Goal: Task Accomplishment & Management: Manage account settings

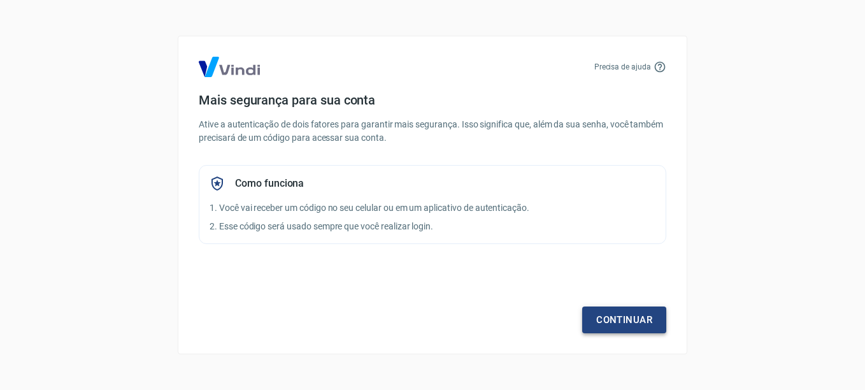
click at [631, 317] on link "Continuar" at bounding box center [624, 319] width 84 height 27
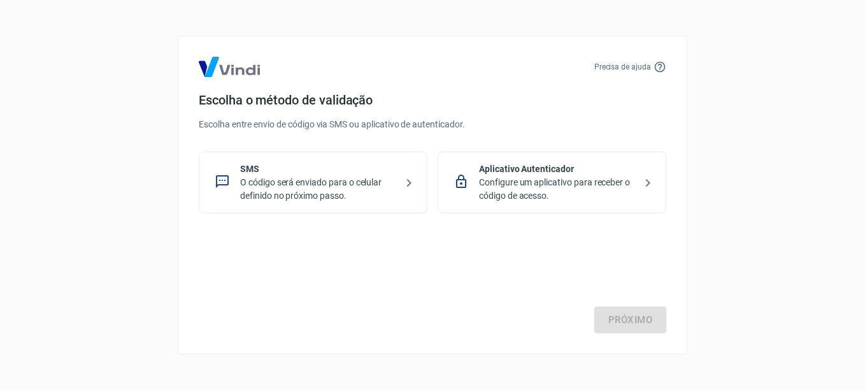
click at [301, 188] on p "O código será enviado para o celular definido no próximo passo." at bounding box center [318, 189] width 156 height 27
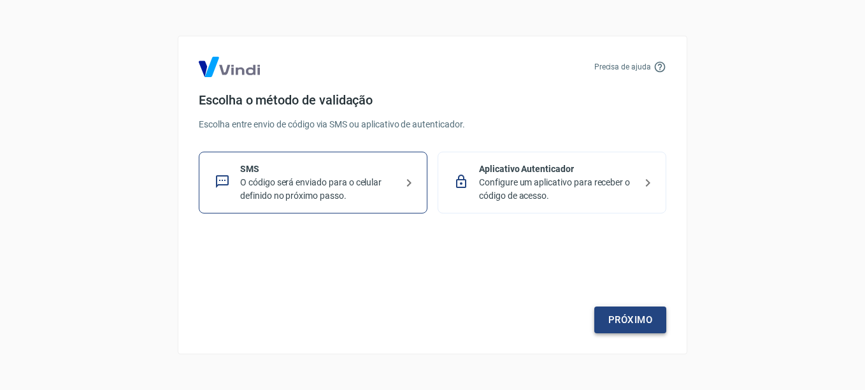
click at [630, 320] on link "Próximo" at bounding box center [630, 319] width 72 height 27
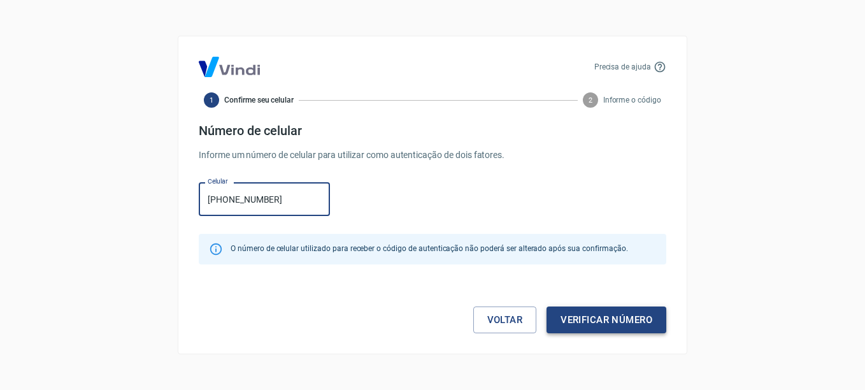
type input "(11) 94599-2222"
click at [630, 322] on button "Verificar número" at bounding box center [606, 319] width 120 height 27
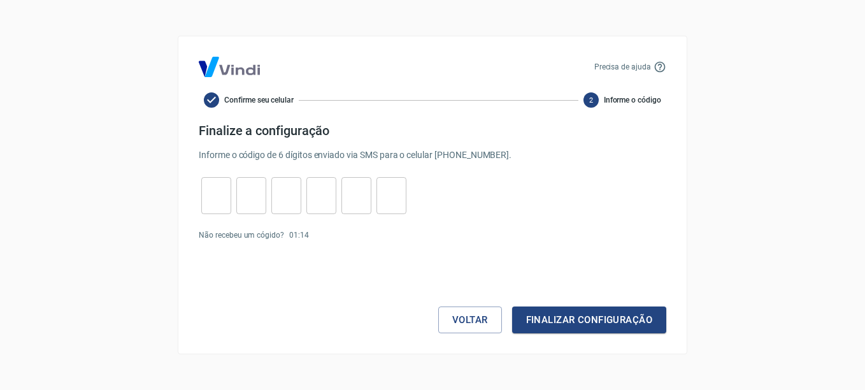
click at [213, 192] on input "tel" at bounding box center [216, 195] width 30 height 27
type input "2"
type input "3"
type input "5"
type input "4"
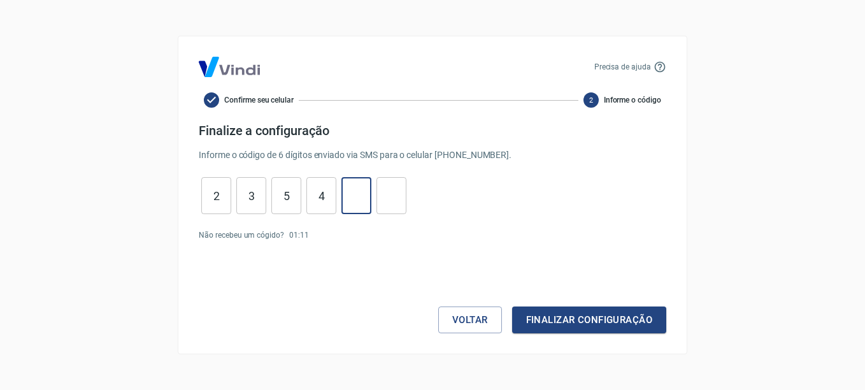
type input "5"
type input "2"
click at [600, 317] on button "Finalizar configuração" at bounding box center [589, 319] width 154 height 27
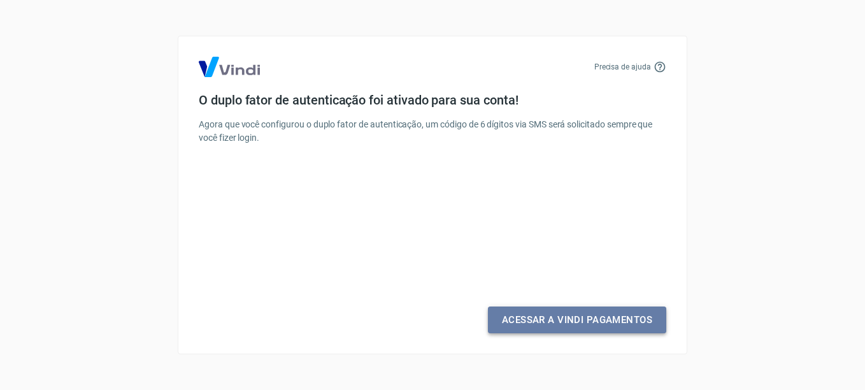
click at [610, 324] on link "Acessar a Vindi Pagamentos" at bounding box center [577, 319] width 178 height 27
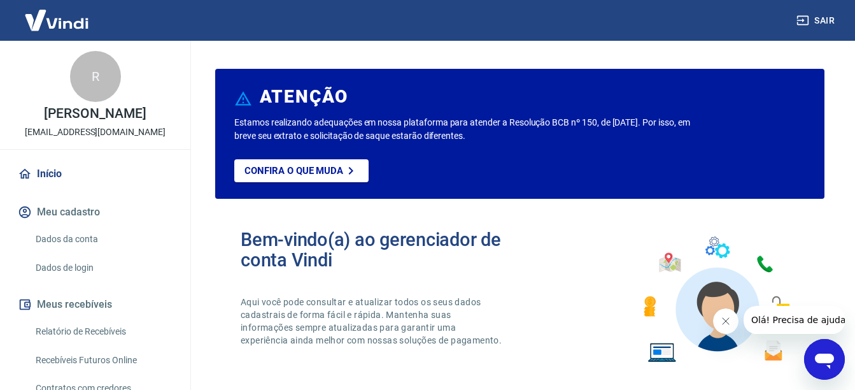
click at [101, 332] on link "Relatório de Recebíveis" at bounding box center [103, 331] width 145 height 26
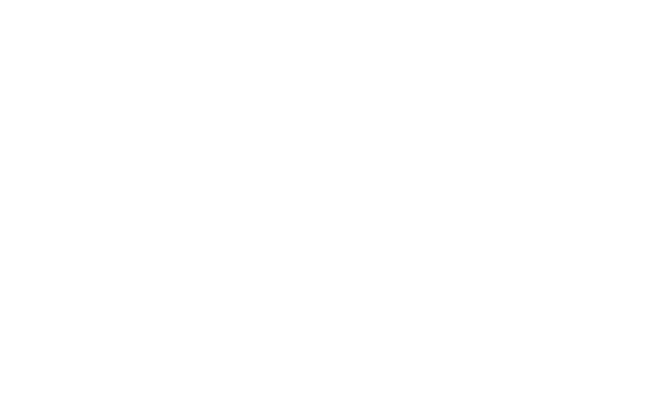
drag, startPoint x: 419, startPoint y: 262, endPoint x: 480, endPoint y: 239, distance: 65.1
click at [478, 0] on html at bounding box center [329, 0] width 658 height 0
drag, startPoint x: 403, startPoint y: 0, endPoint x: 501, endPoint y: 155, distance: 183.2
click at [501, 0] on html at bounding box center [329, 0] width 658 height 0
